Goal: Transaction & Acquisition: Purchase product/service

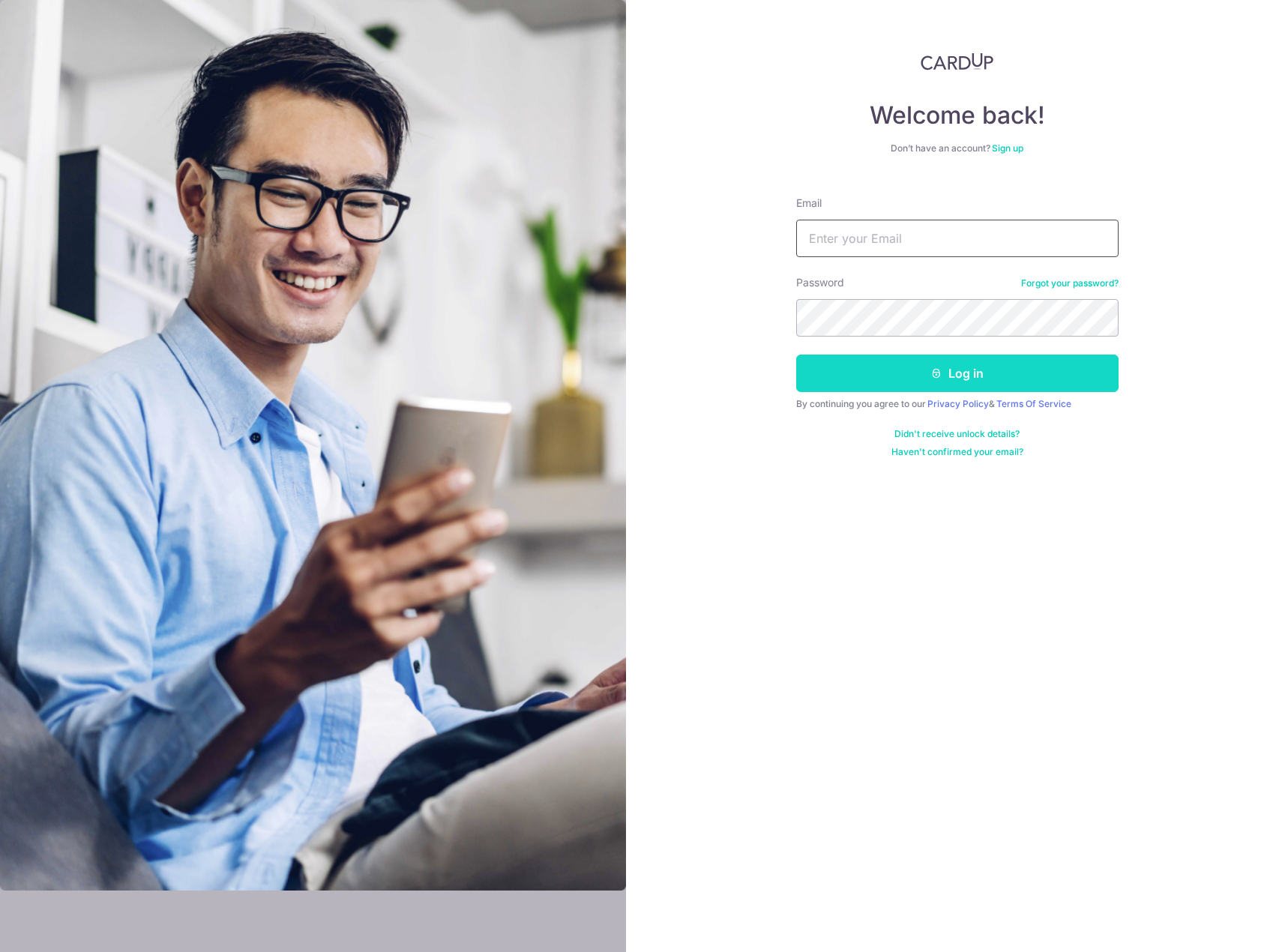
type input "angjg88@hotmail.com"
click at [934, 378] on icon "submit" at bounding box center [936, 373] width 12 height 12
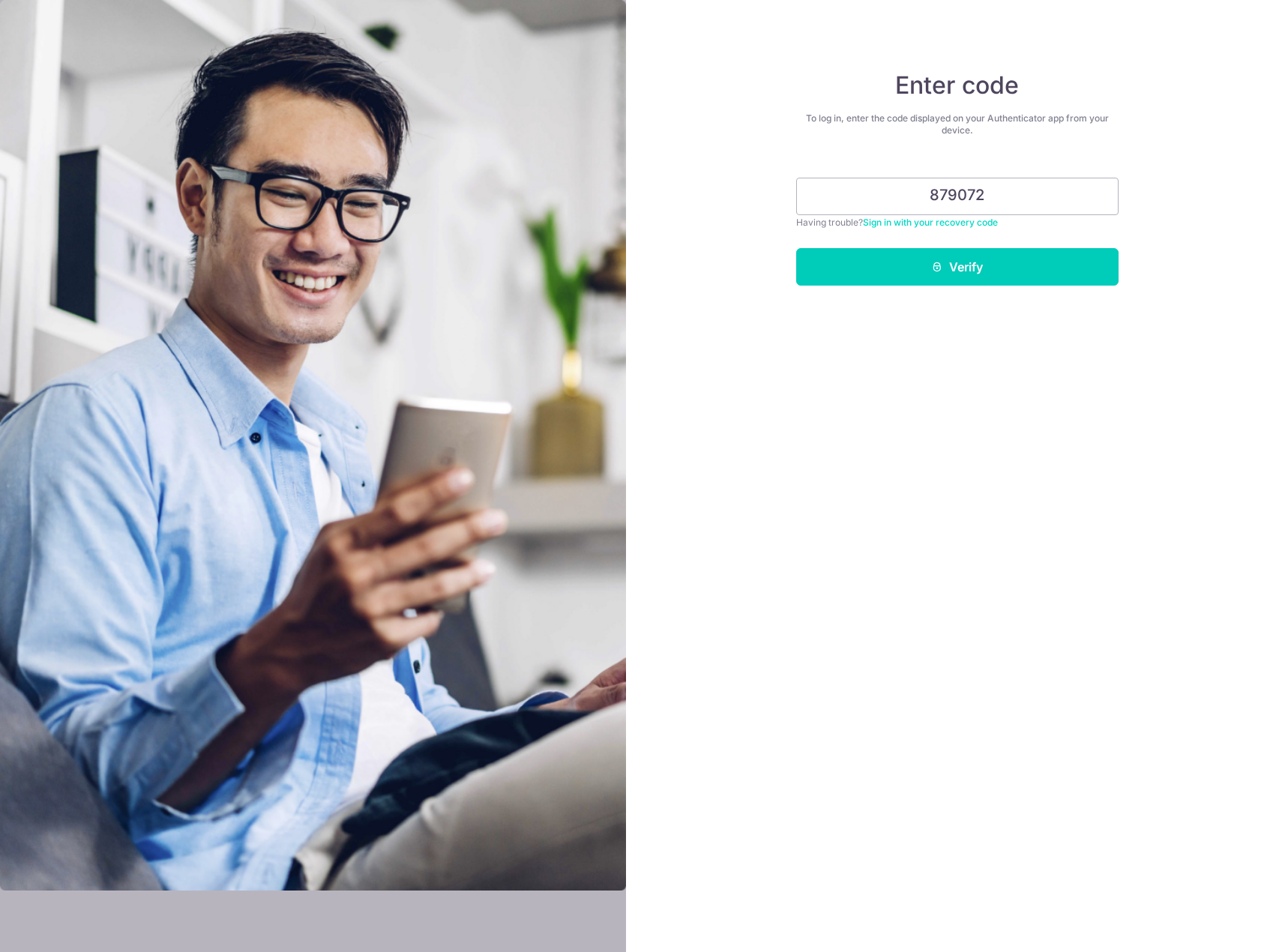
type input "879072"
click at [796, 248] on button "Verify" at bounding box center [957, 267] width 322 height 38
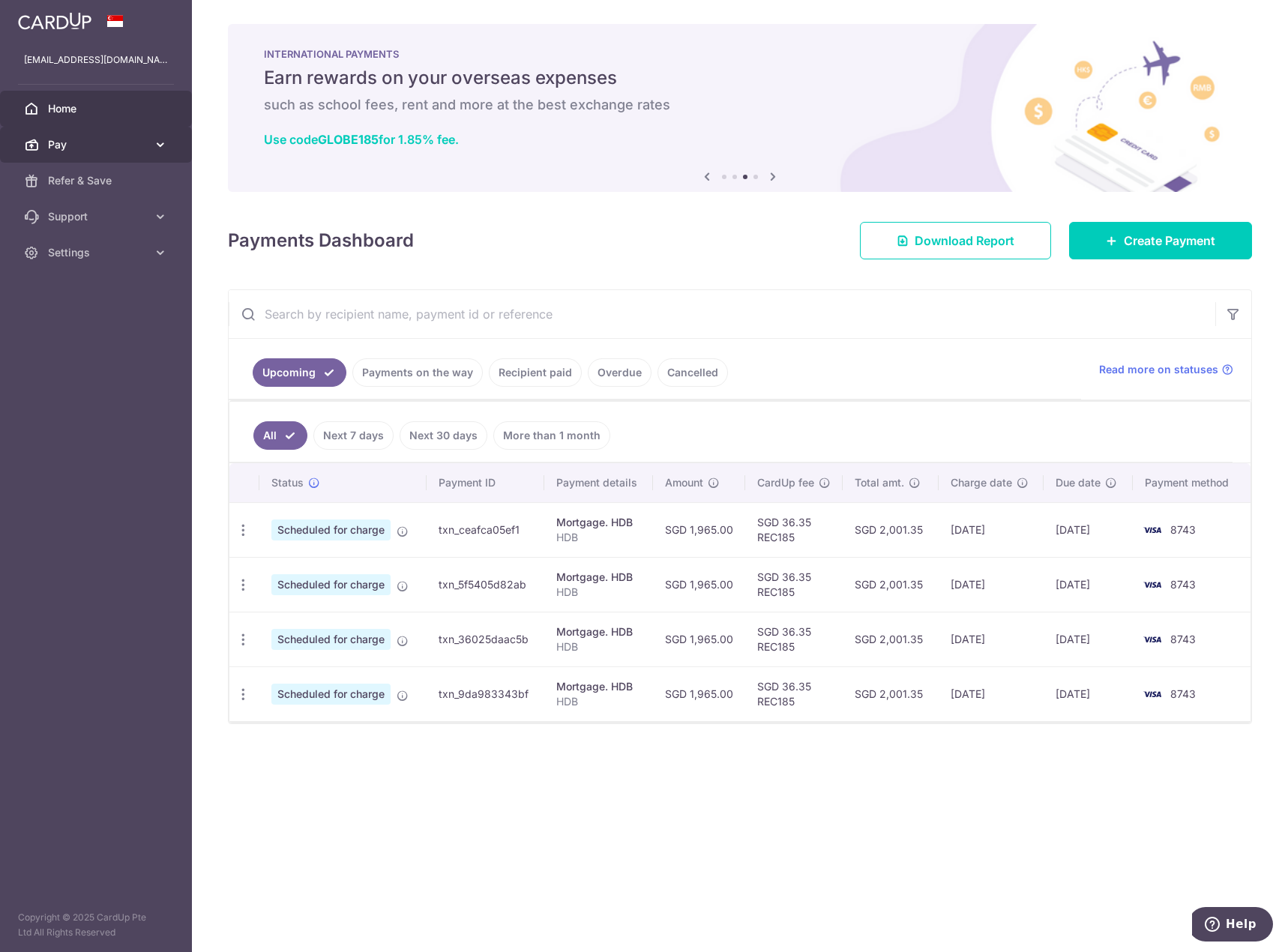
click at [65, 151] on span "Pay" at bounding box center [97, 144] width 99 height 15
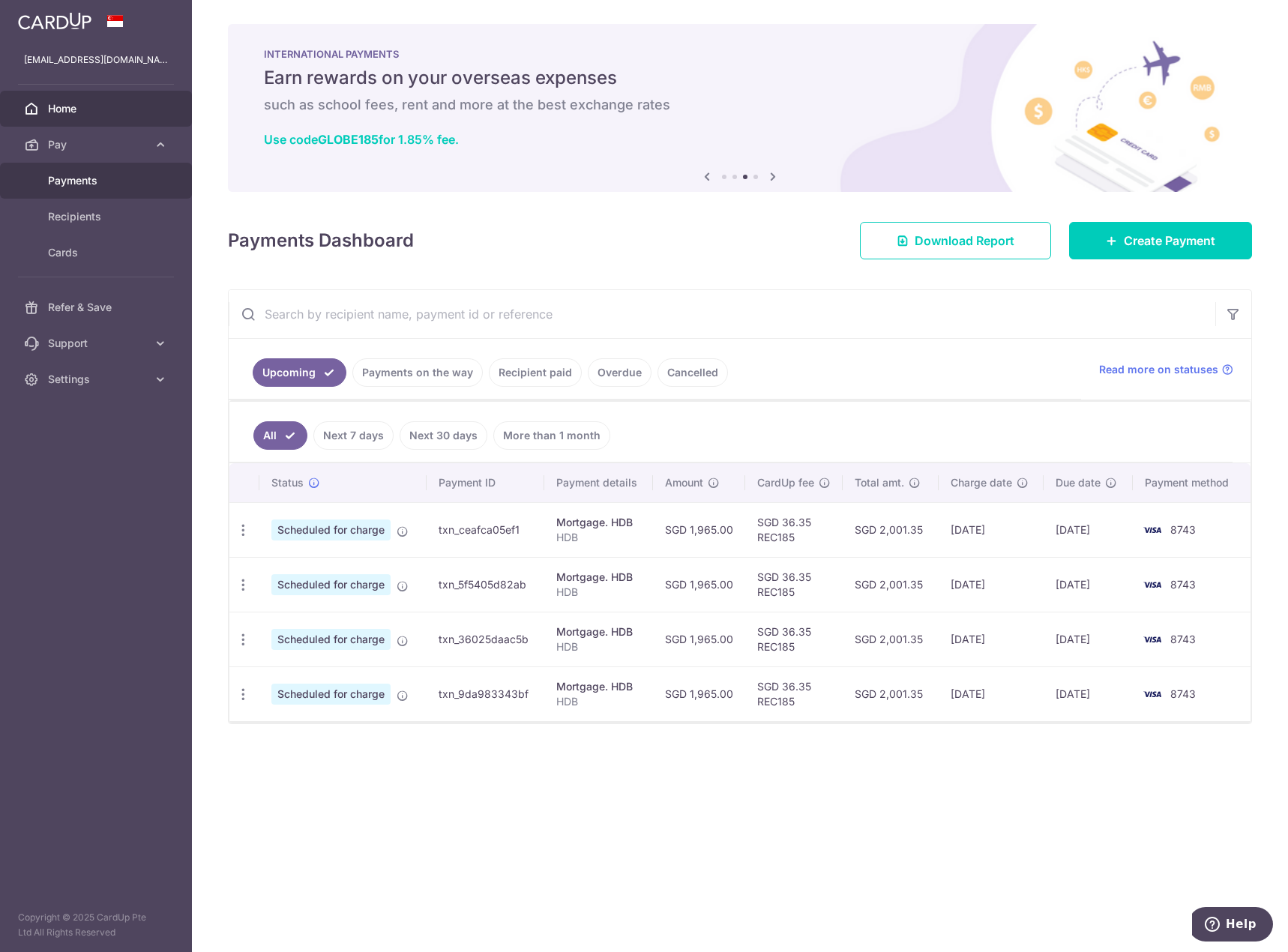
click at [106, 188] on link "Payments" at bounding box center [96, 180] width 192 height 36
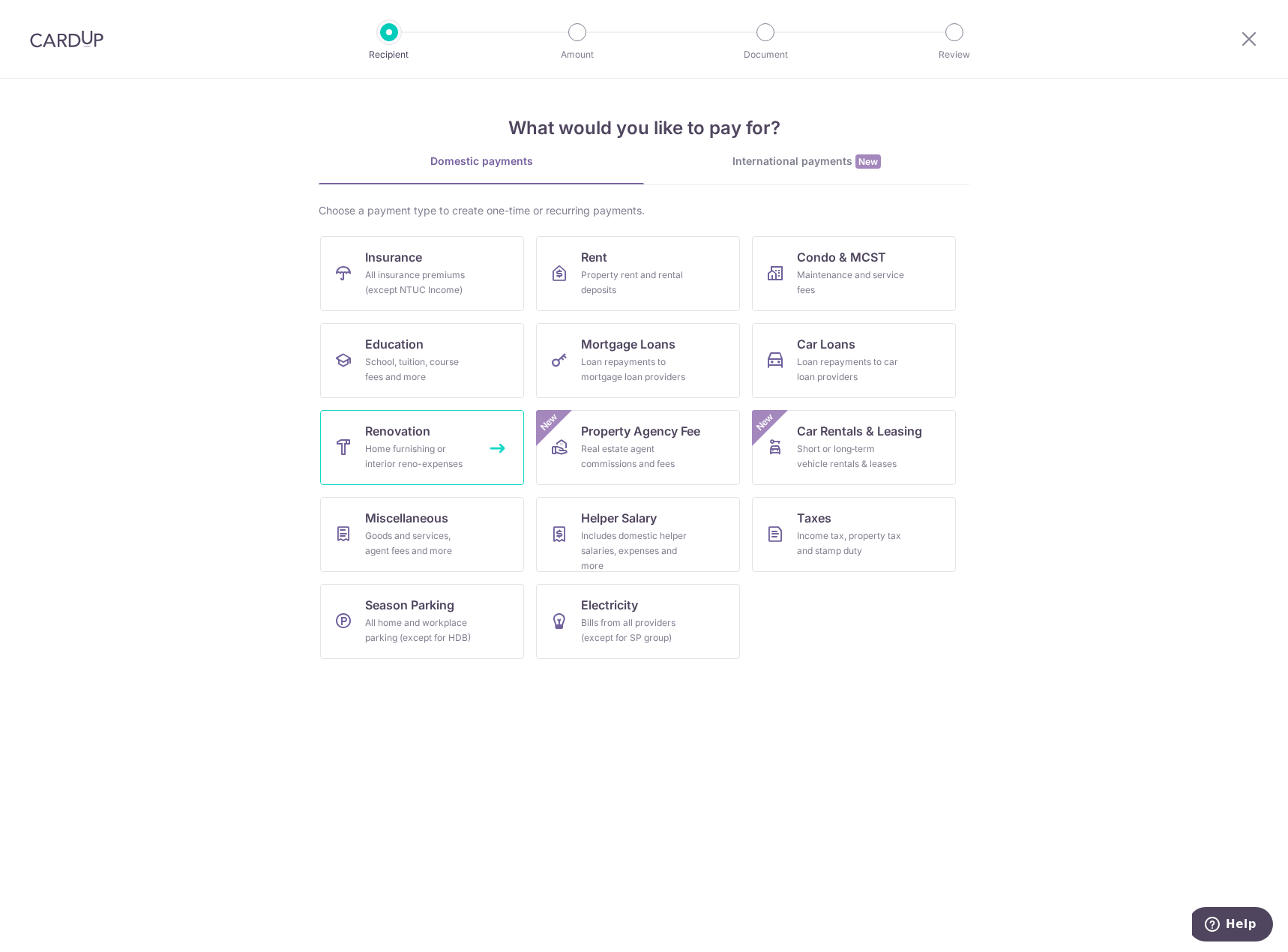
click at [447, 450] on div "Home furnishing or interior reno-expenses" at bounding box center [418, 456] width 108 height 30
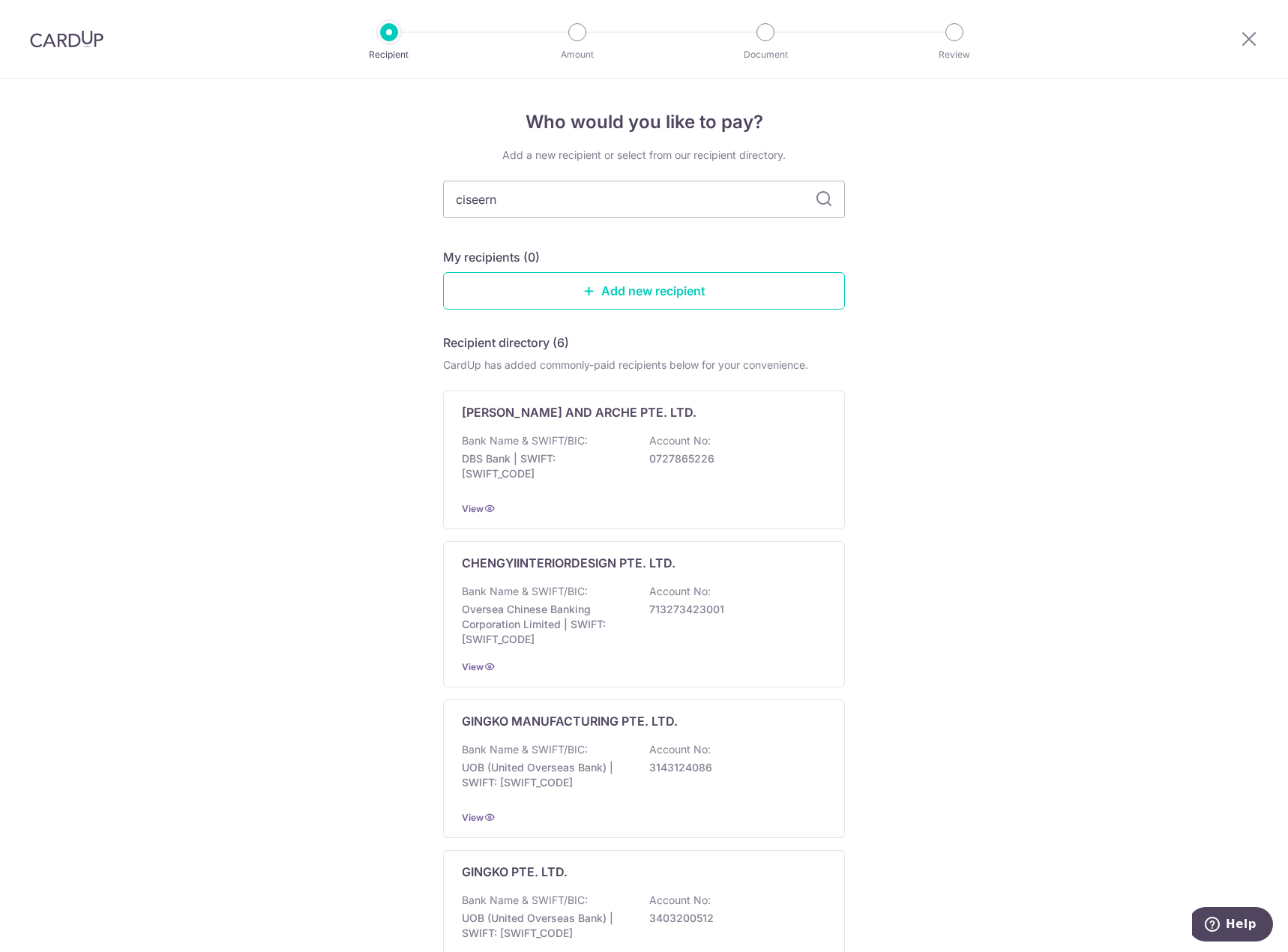
type input "ciseern"
click at [825, 195] on icon at bounding box center [824, 199] width 18 height 18
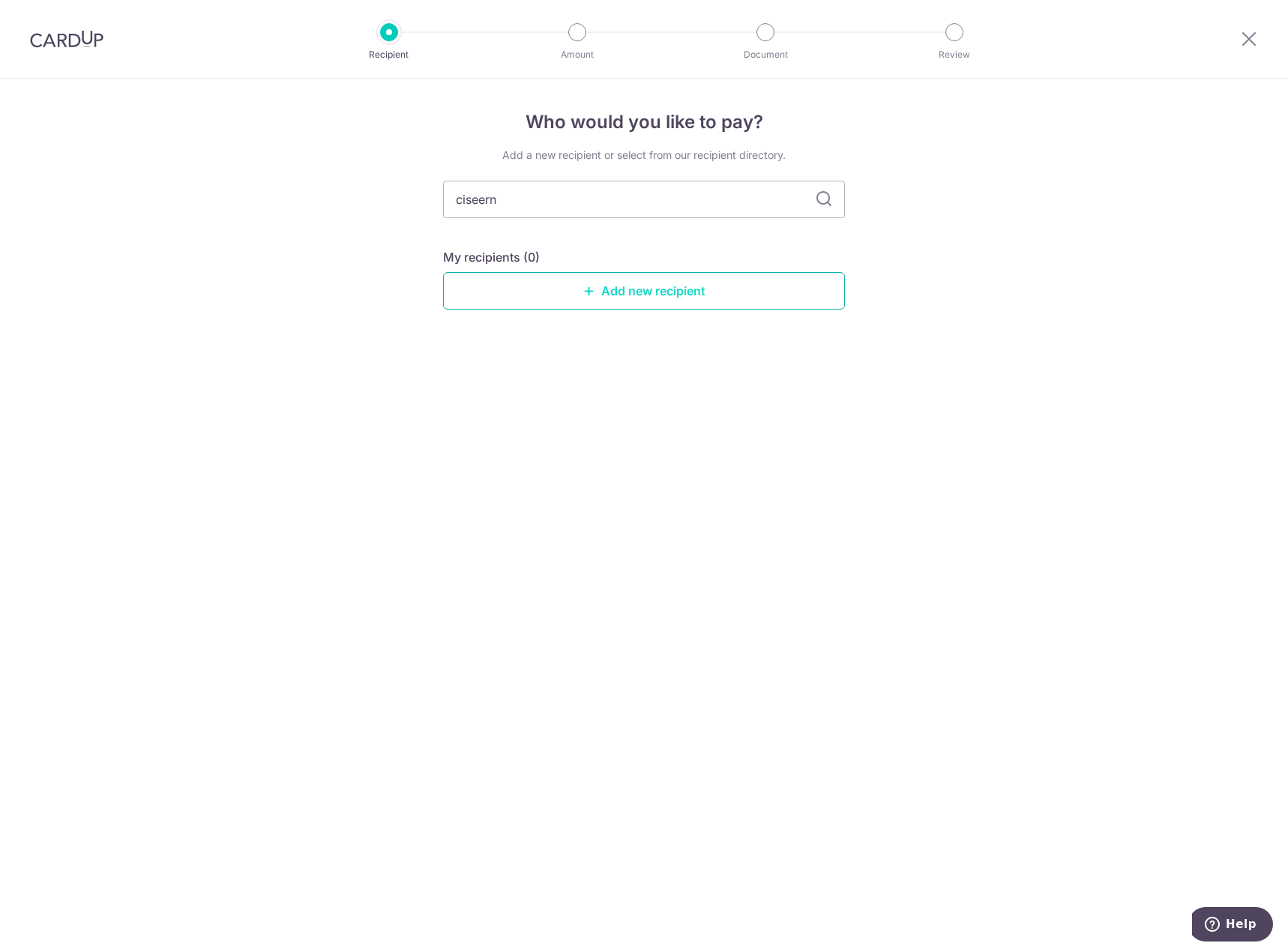
click at [733, 296] on link "Add new recipient" at bounding box center [644, 291] width 402 height 38
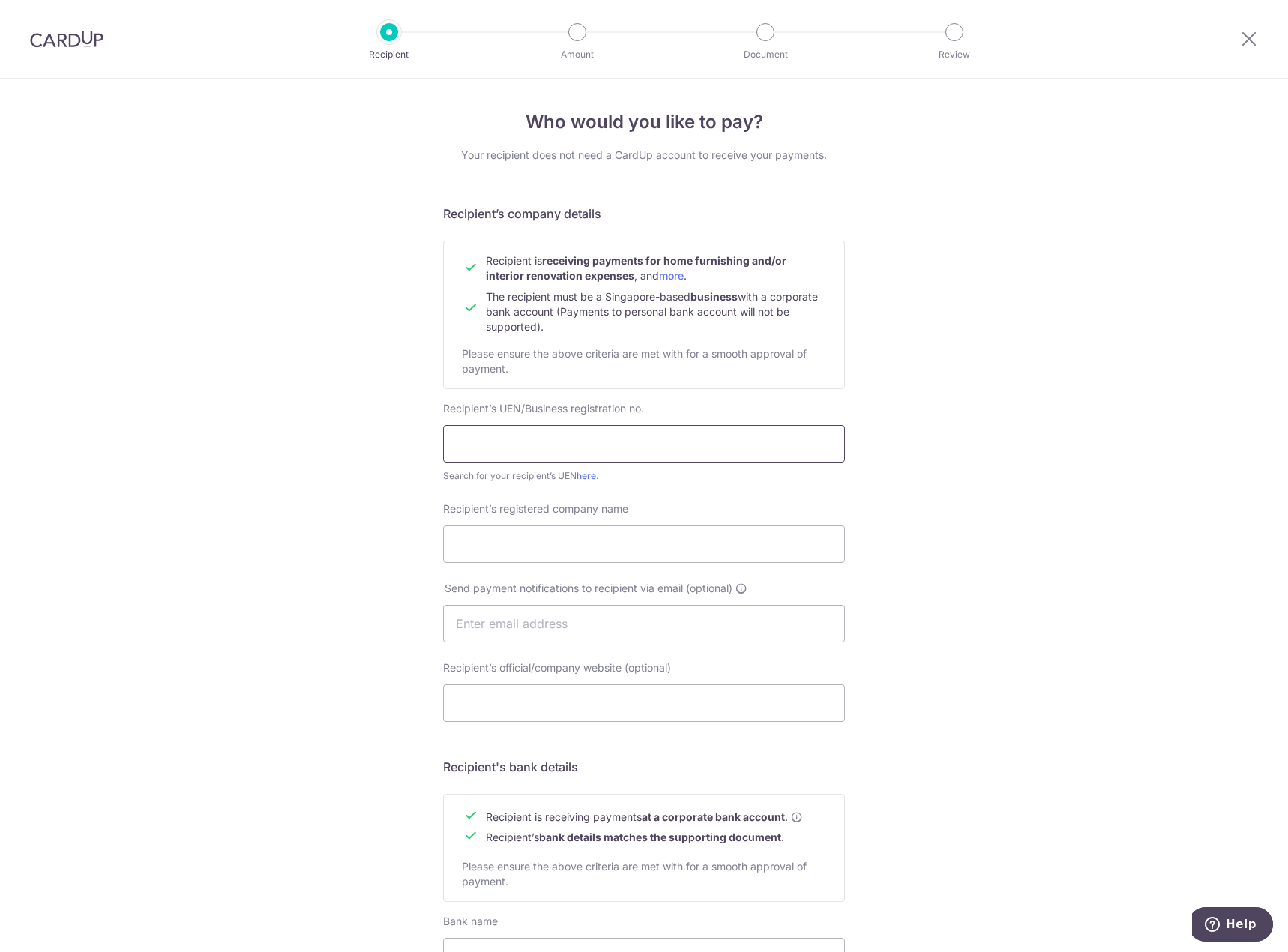
click at [630, 451] on input "text" at bounding box center [644, 444] width 402 height 38
click at [515, 448] on input "text" at bounding box center [644, 444] width 402 height 38
click at [581, 474] on link "here" at bounding box center [586, 475] width 20 height 11
click at [579, 437] on input "text" at bounding box center [644, 444] width 402 height 38
paste input "201021193W"
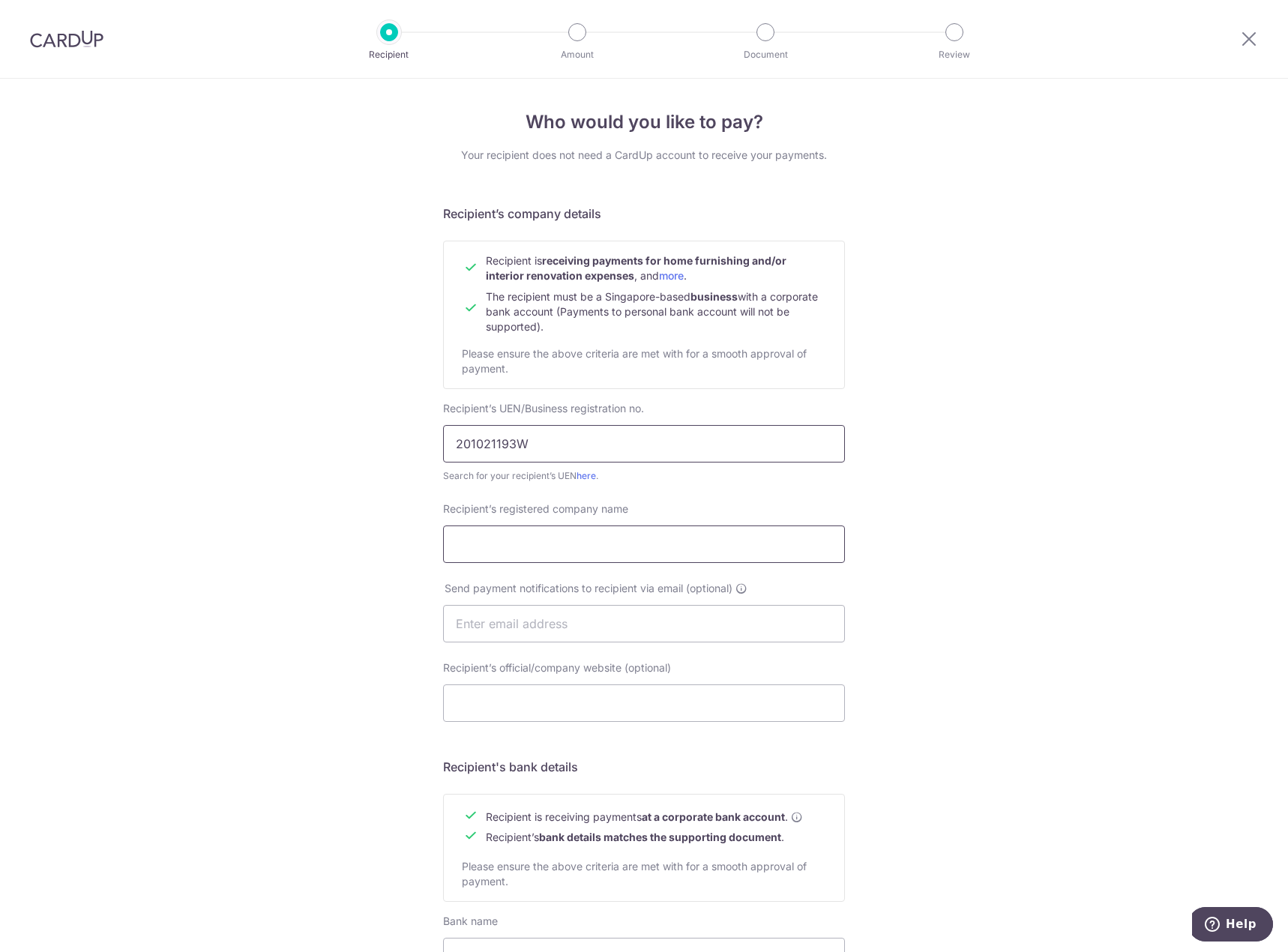
type input "201021193W"
click at [579, 549] on input "Recipient’s registered company name" at bounding box center [644, 544] width 402 height 38
paste input "RESIDENCES @ CISEERN PTE. LTD."
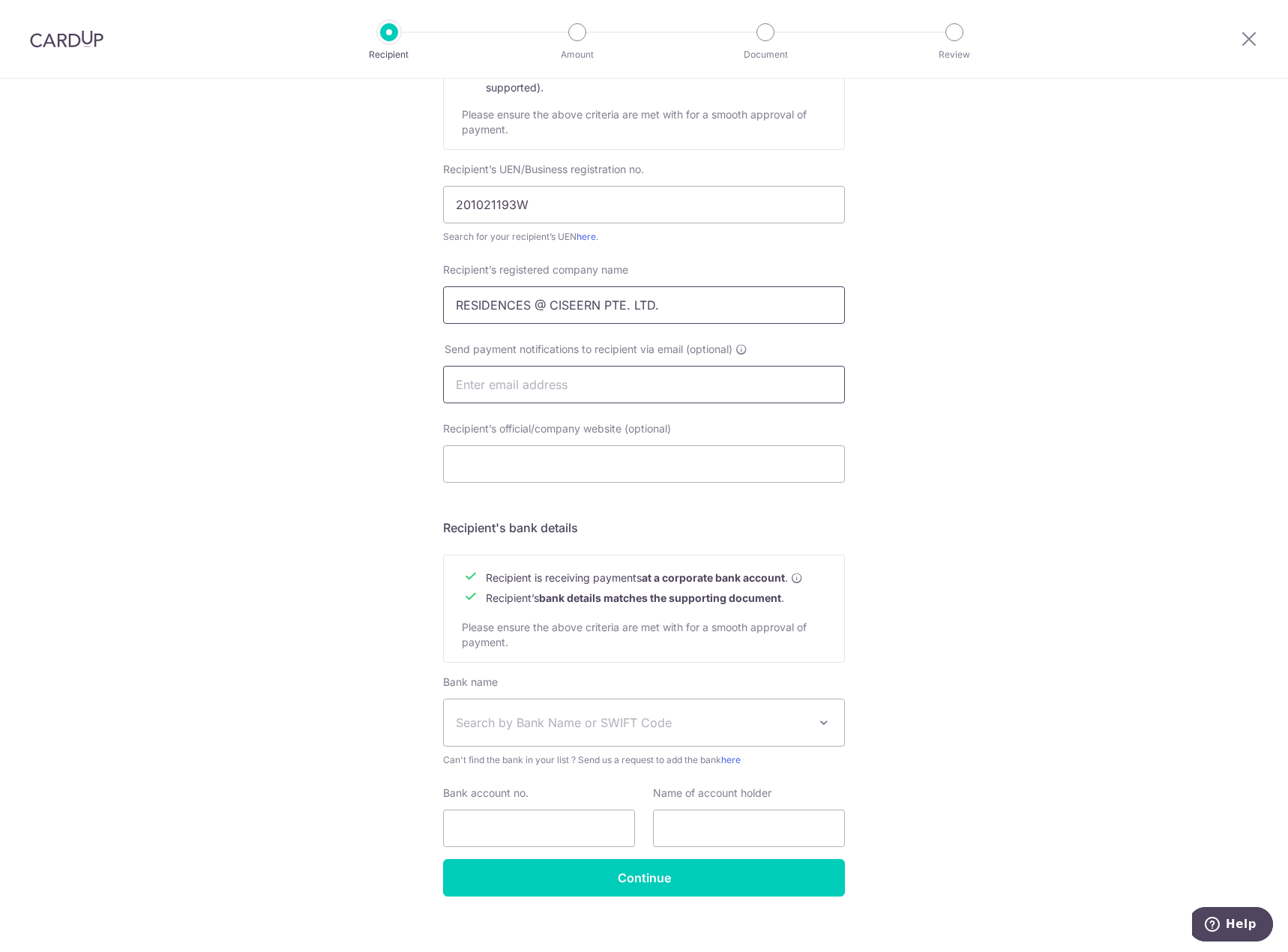
scroll to position [254, 0]
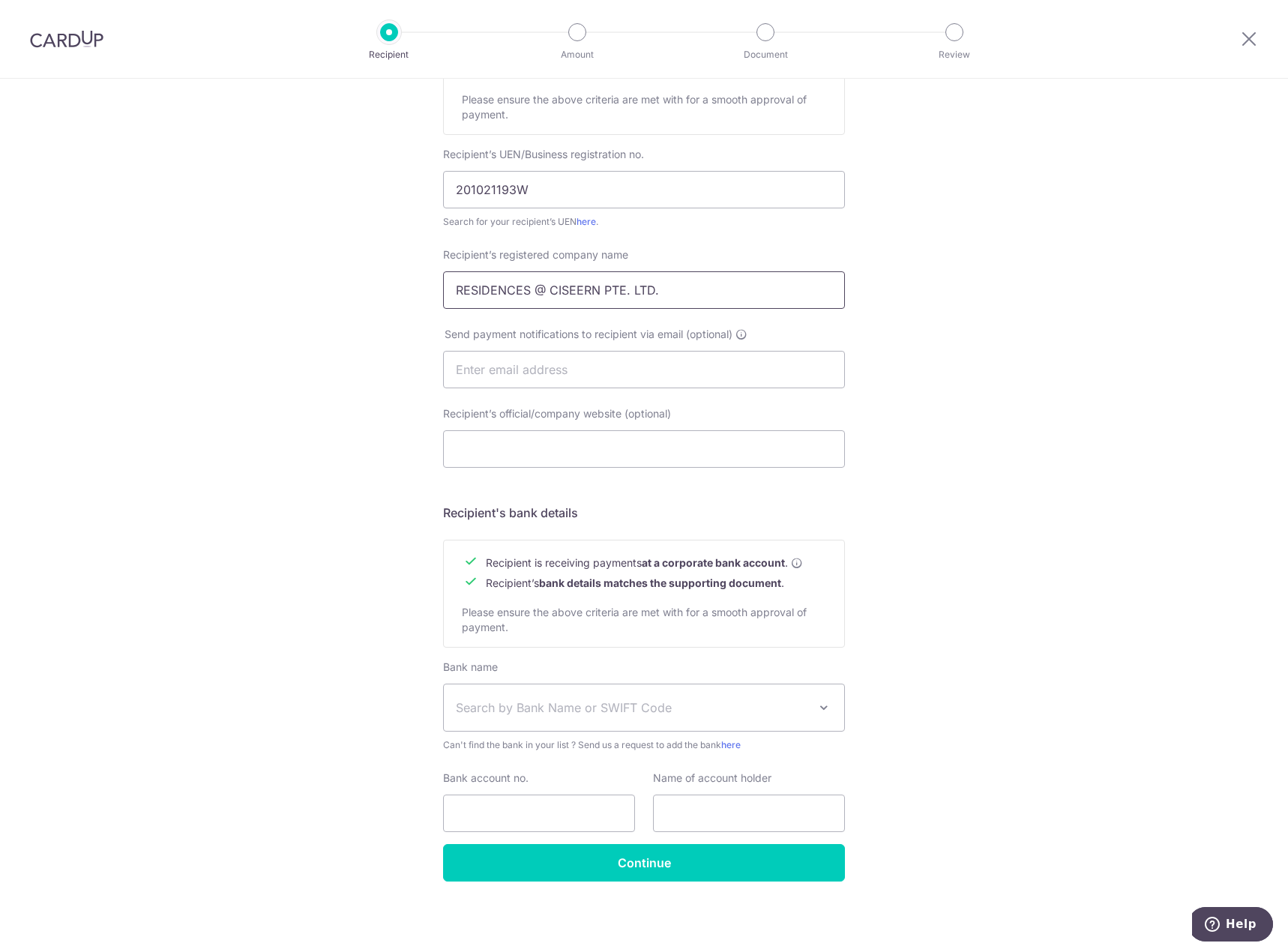
type input "RESIDENCES @ CISEERN PTE. LTD."
click at [668, 706] on span "Search by Bank Name or SWIFT Code" at bounding box center [632, 708] width 352 height 18
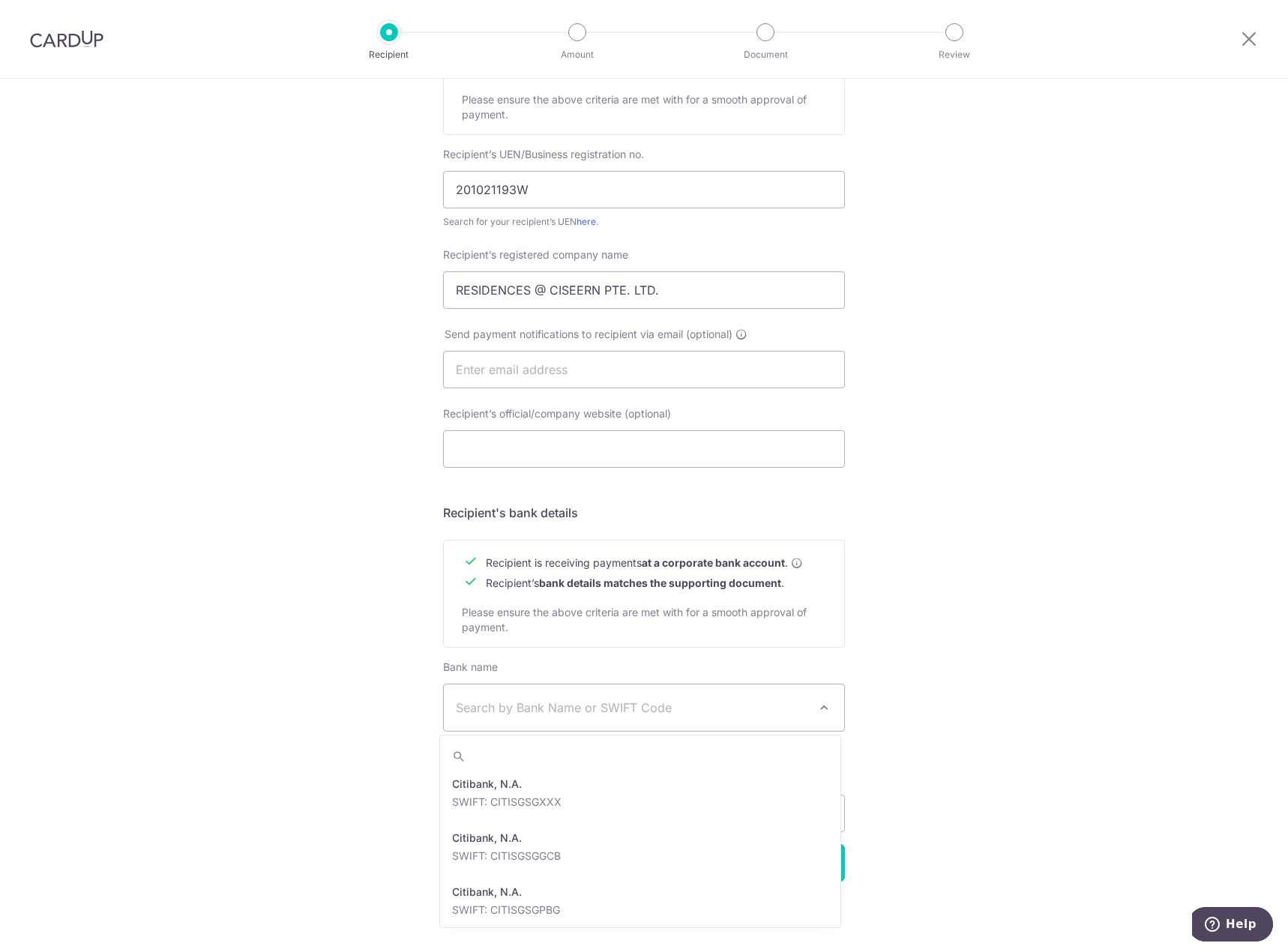
scroll to position [975, 0]
click at [1059, 598] on div "Who would you like to pay? Your recipient does not need a CardUp account to rec…" at bounding box center [644, 388] width 1288 height 1128
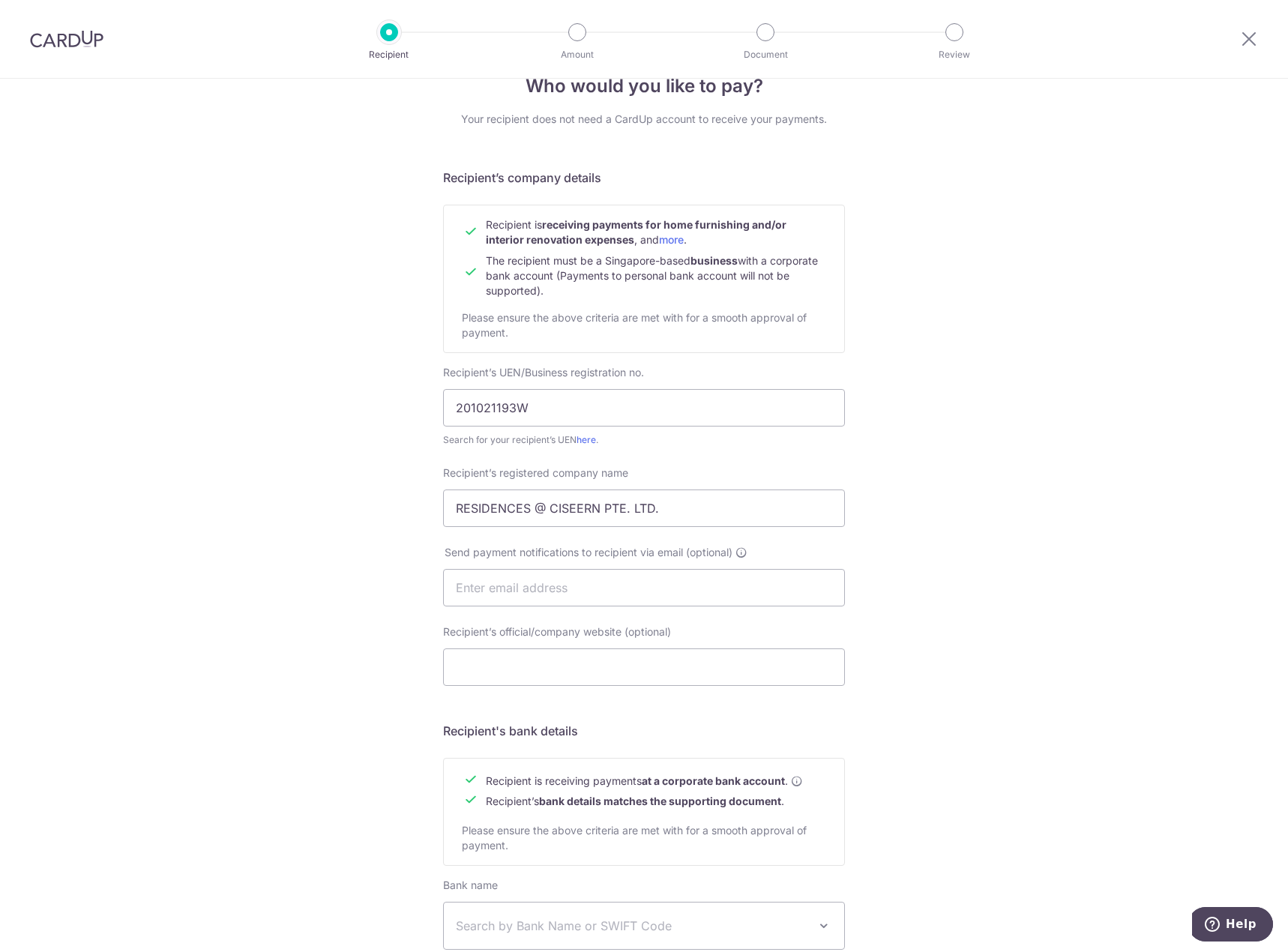
scroll to position [0, 0]
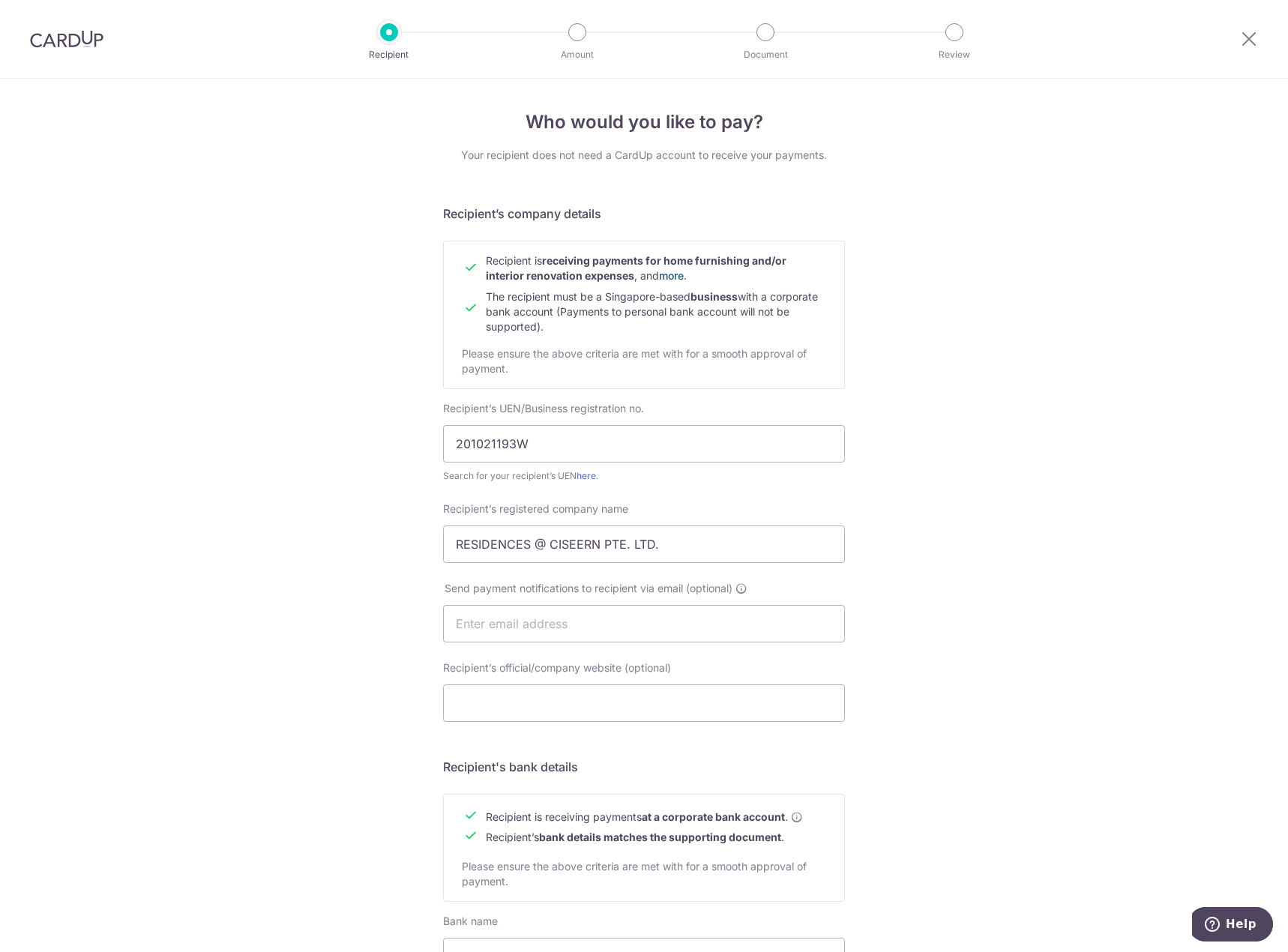
click at [674, 278] on link "more" at bounding box center [670, 275] width 25 height 13
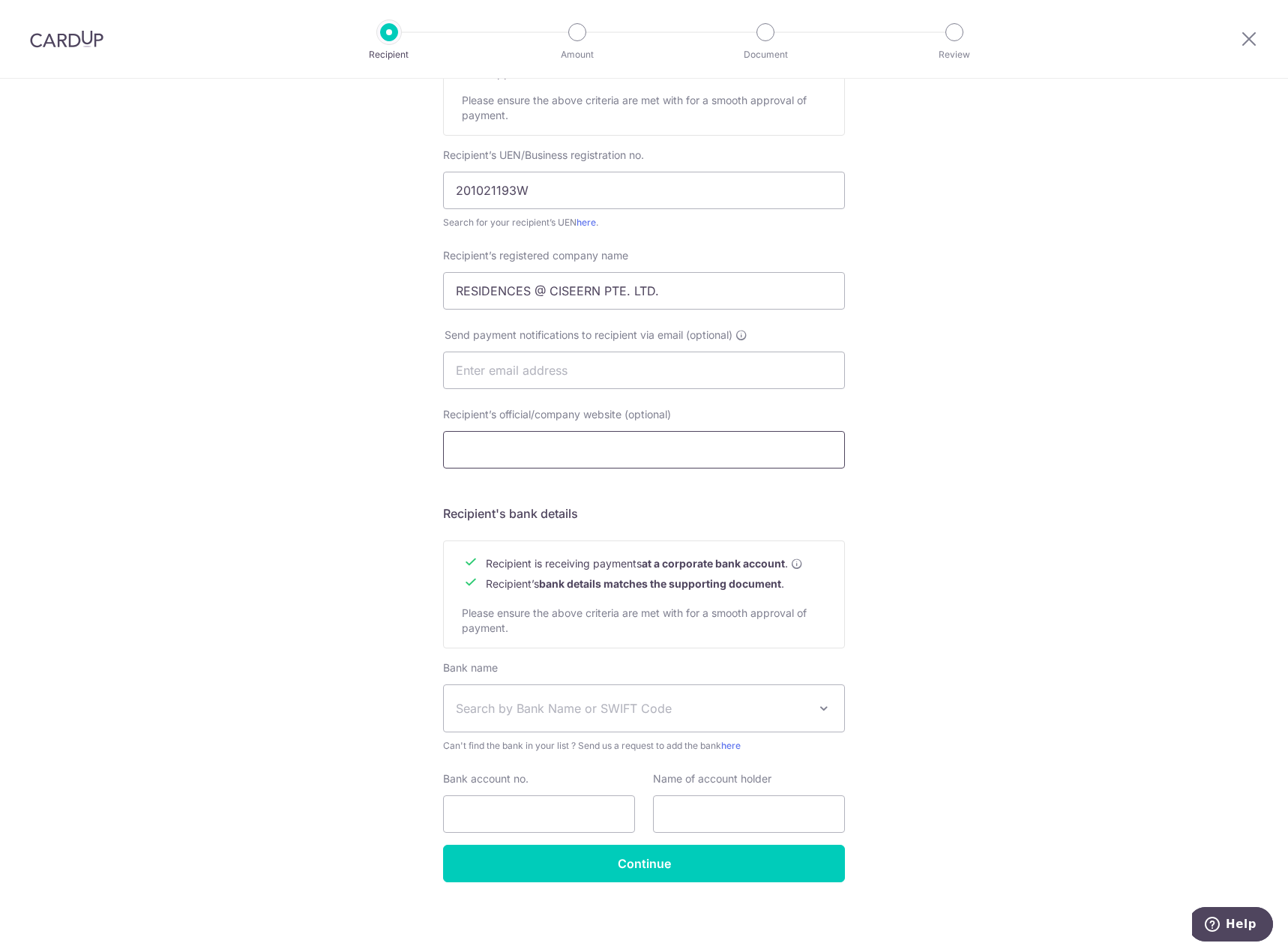
scroll to position [254, 0]
click at [668, 705] on span "Search by Bank Name or SWIFT Code" at bounding box center [632, 708] width 352 height 18
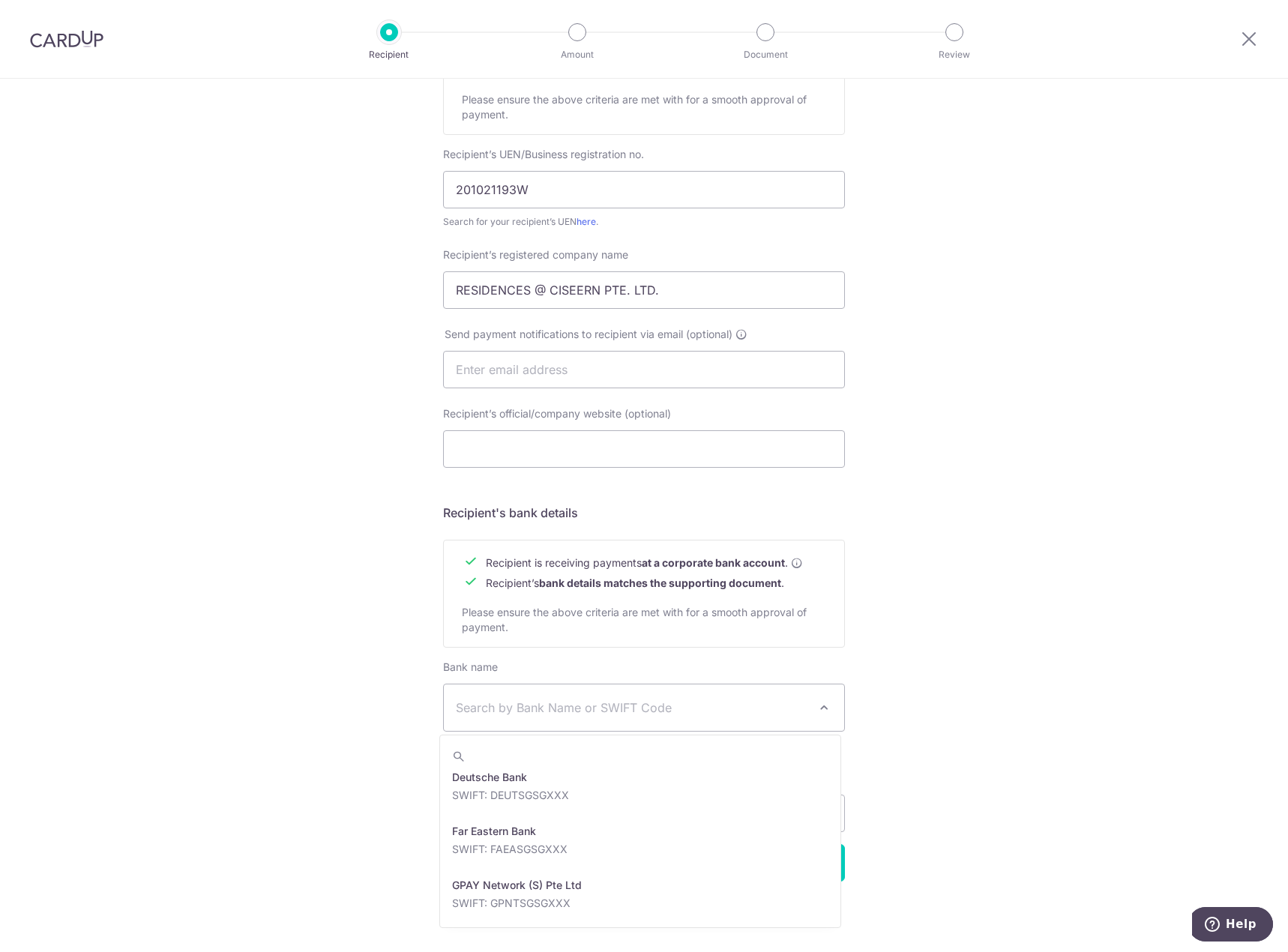
scroll to position [1424, 0]
click at [937, 717] on div "Who would you like to pay? Your recipient does not need a CardUp account to rec…" at bounding box center [644, 388] width 1288 height 1128
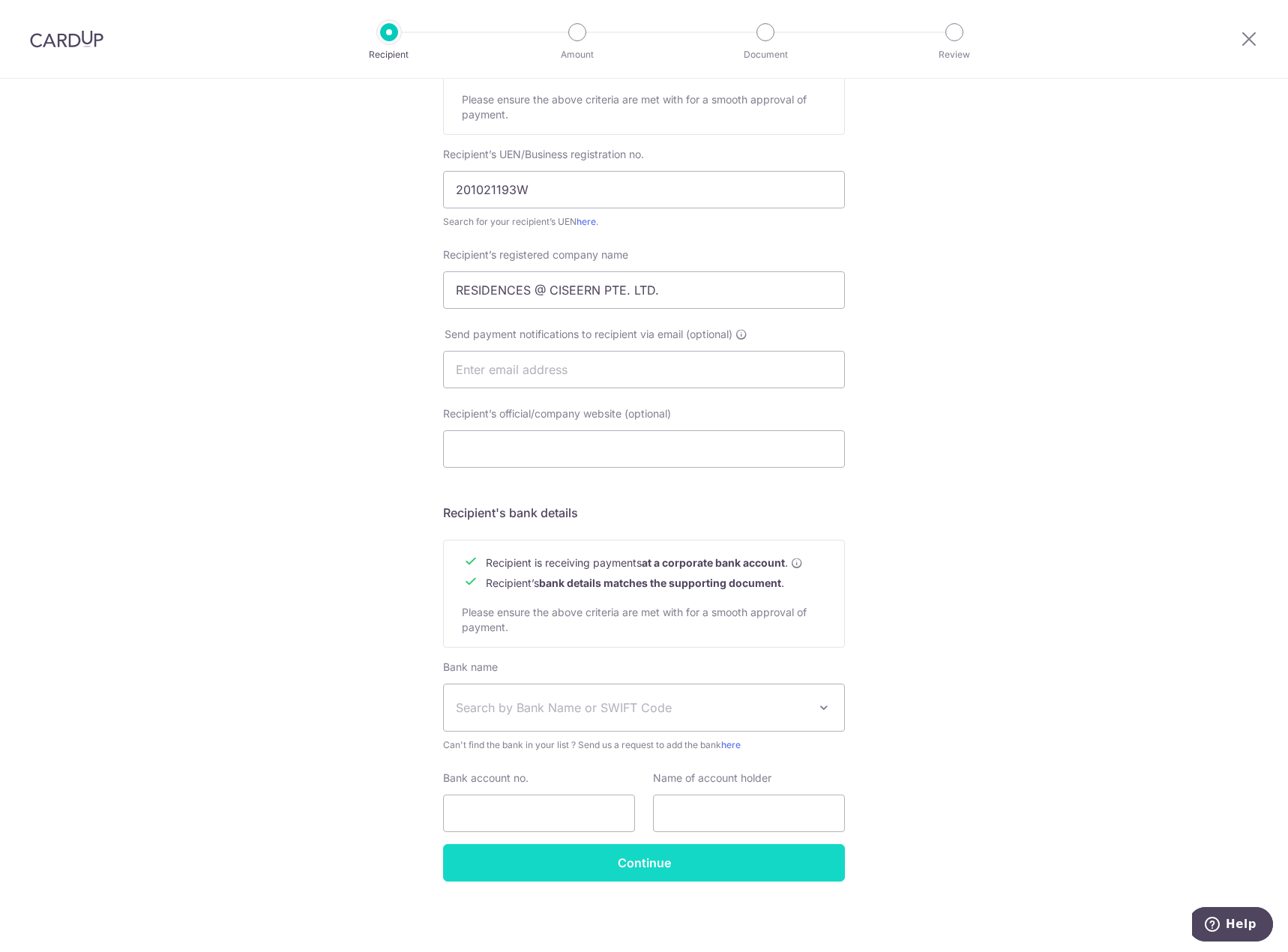
click at [734, 875] on input "Continue" at bounding box center [644, 863] width 402 height 38
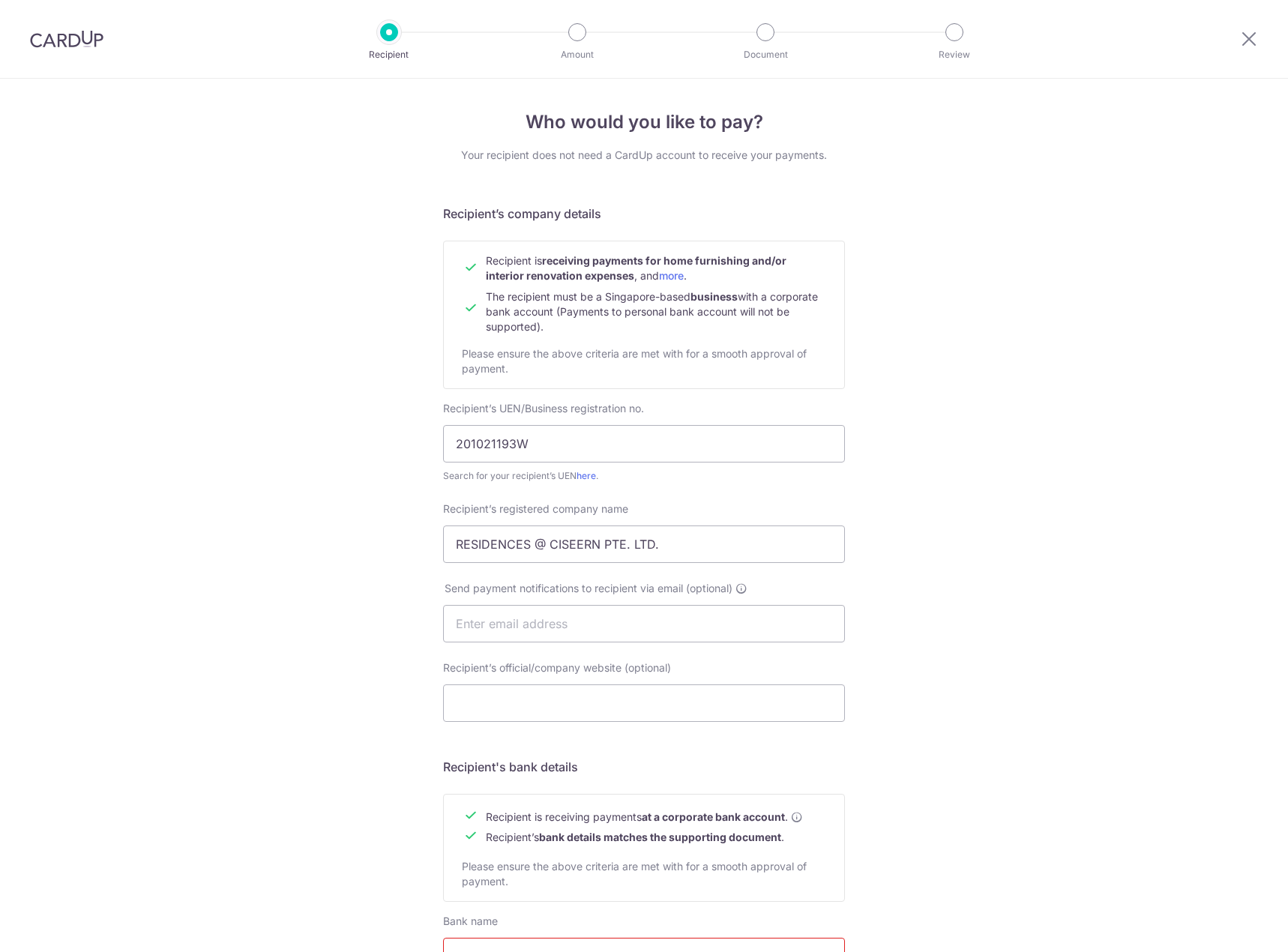
scroll to position [311, 0]
